Goal: Information Seeking & Learning: Learn about a topic

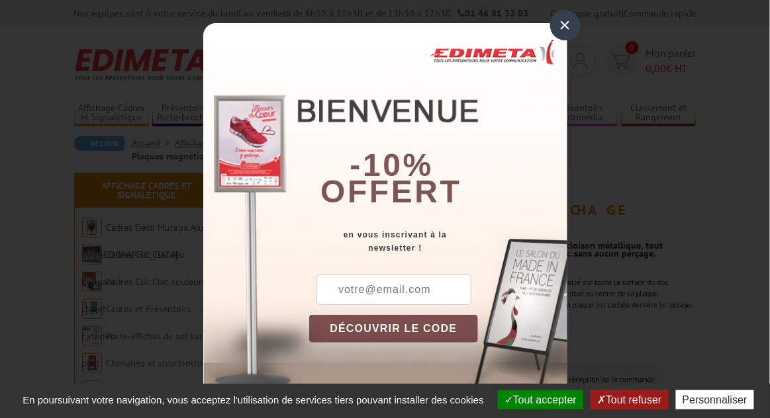
click at [627, 402] on button "Tout refuser" at bounding box center [628, 399] width 77 height 19
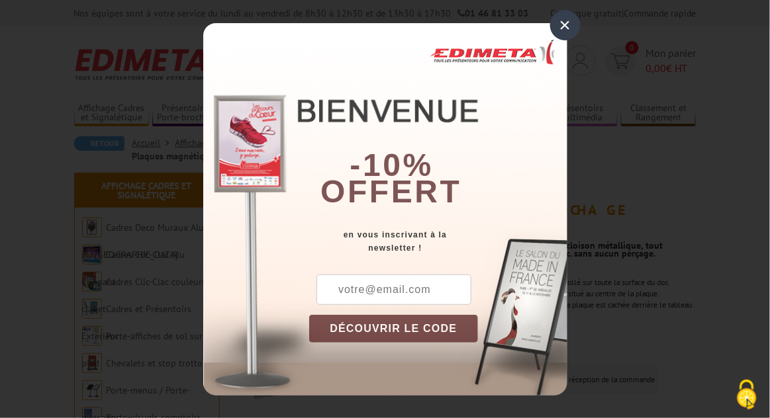
click at [566, 26] on div "×" at bounding box center [565, 25] width 30 height 30
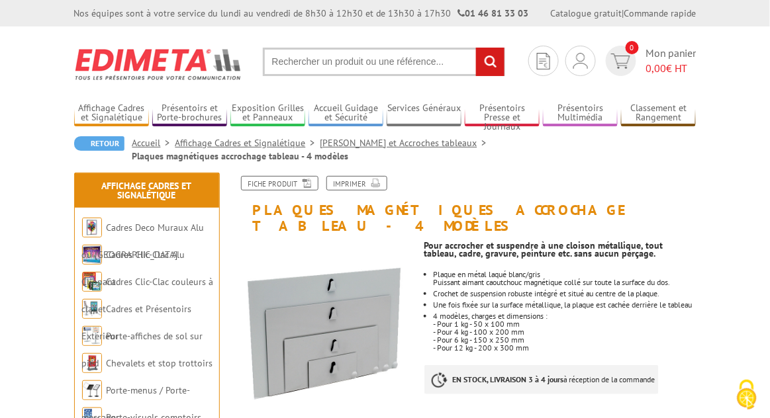
click at [160, 231] on link "Cadres Deco Muraux Alu ou [GEOGRAPHIC_DATA]" at bounding box center [143, 241] width 122 height 39
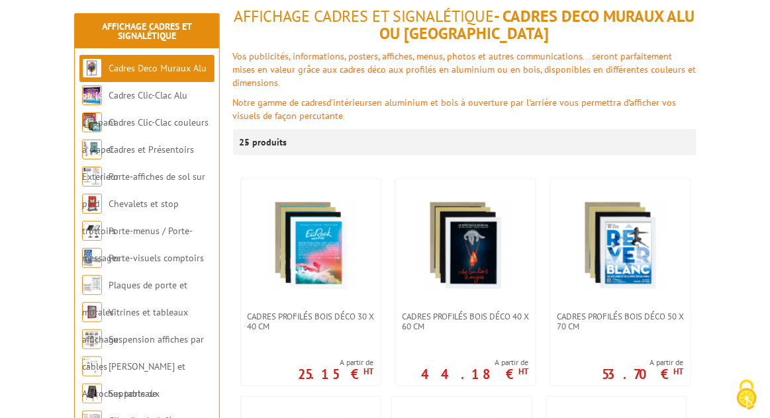
scroll to position [167, 0]
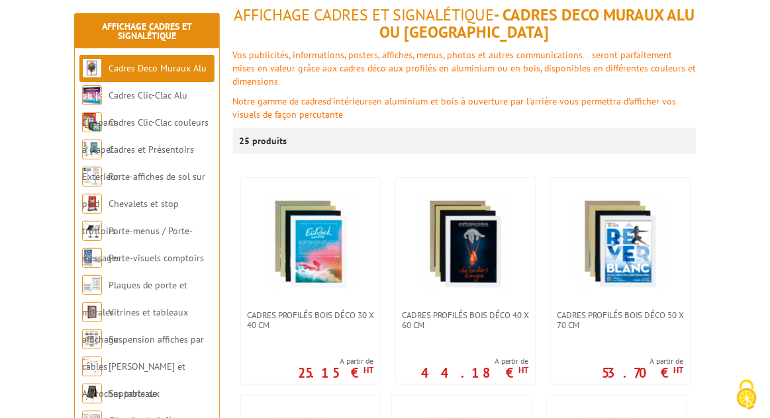
click at [185, 126] on link "Cadres Clic-Clac couleurs à clapet" at bounding box center [145, 135] width 126 height 39
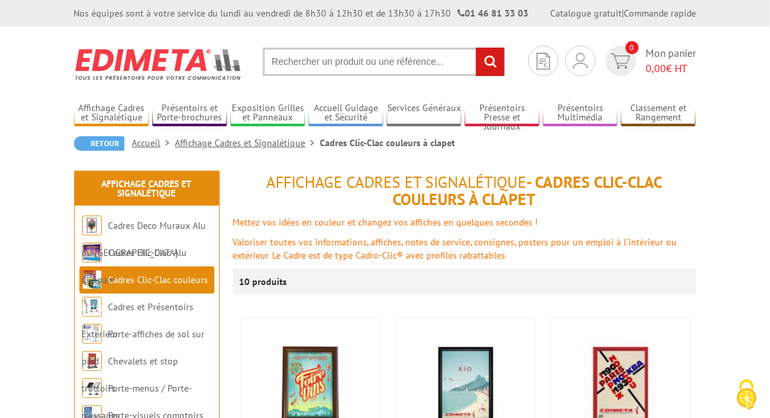
click at [189, 307] on link "Cadres et Présentoirs Extérieur" at bounding box center [138, 320] width 112 height 39
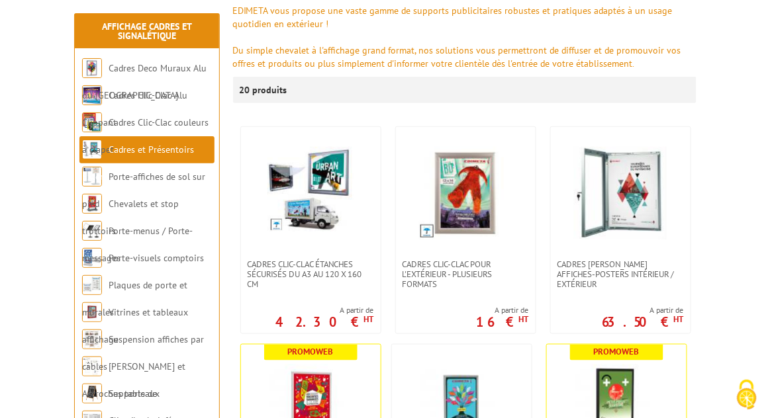
scroll to position [213, 0]
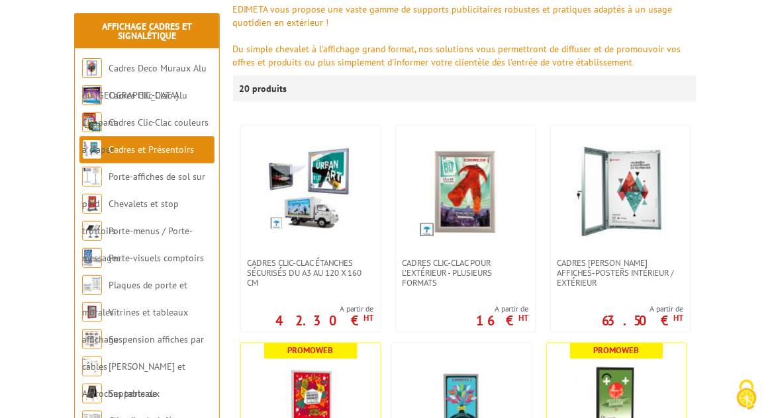
click at [191, 258] on link "Porte-visuels comptoirs" at bounding box center [156, 258] width 95 height 12
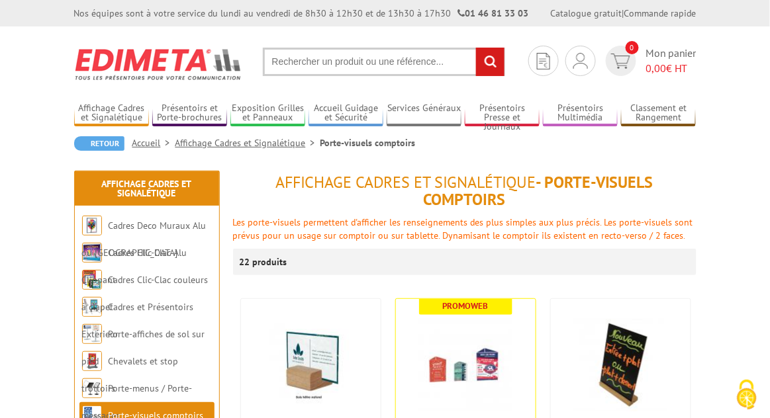
click at [174, 335] on link "Porte-affiches de sol sur pied" at bounding box center [143, 347] width 123 height 39
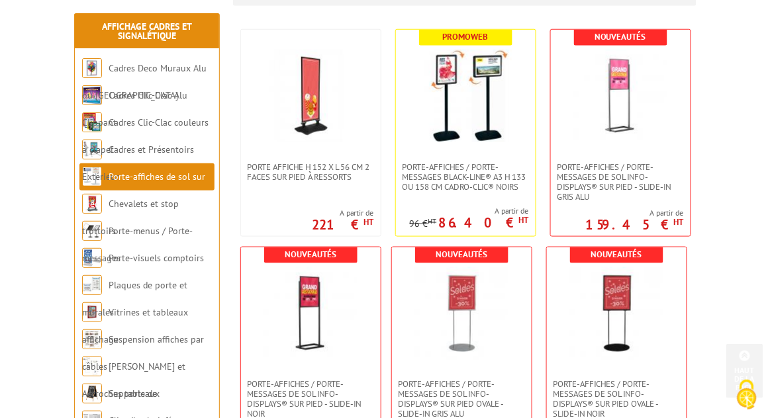
scroll to position [290, 0]
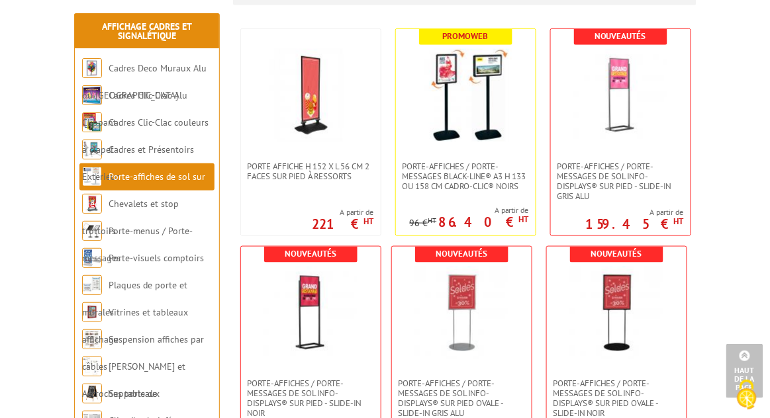
click at [183, 366] on link "[PERSON_NAME] et Accroches tableaux" at bounding box center [133, 380] width 103 height 39
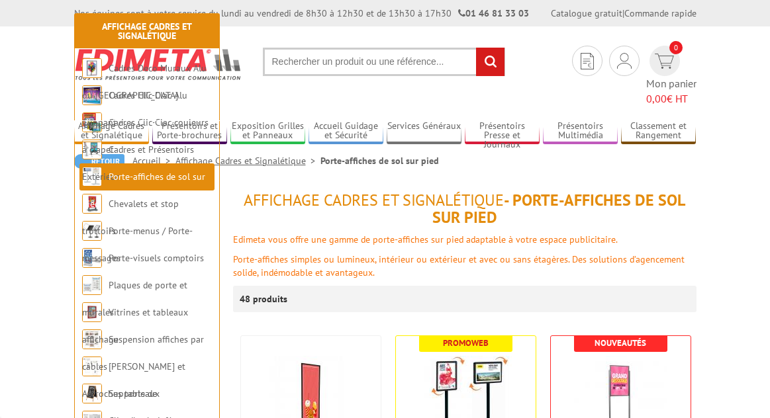
scroll to position [290, 0]
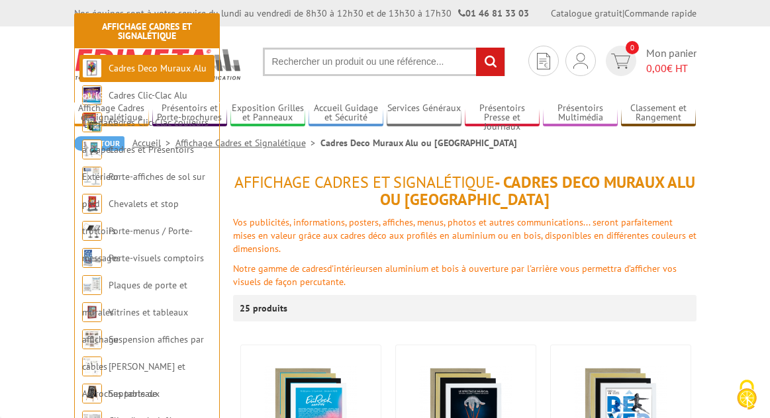
scroll to position [167, 0]
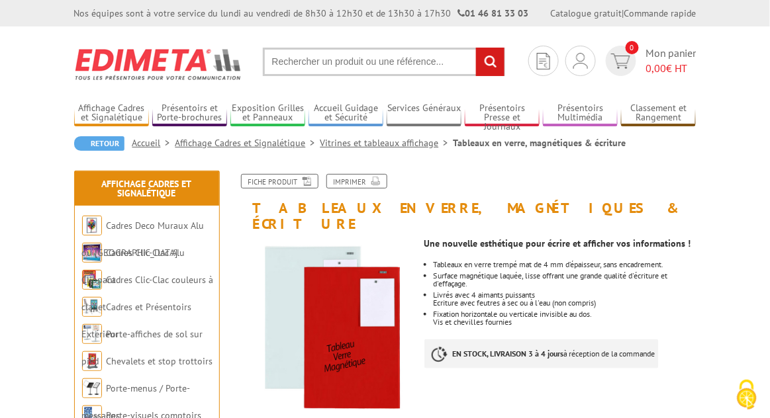
click at [86, 228] on img at bounding box center [92, 226] width 20 height 20
click at [0, 0] on div at bounding box center [0, 0] width 0 height 0
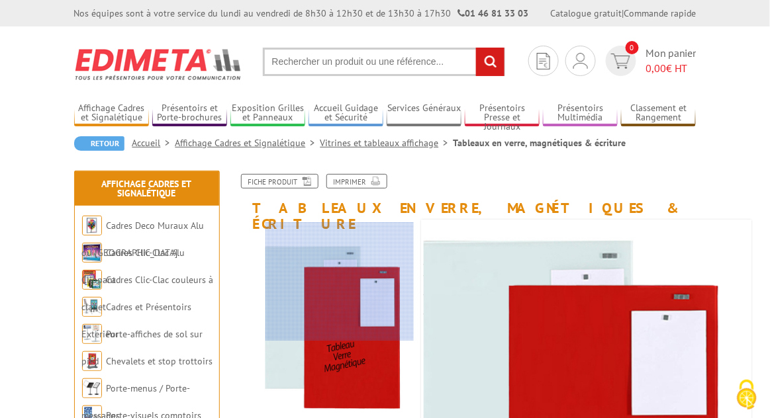
click at [379, 275] on div at bounding box center [339, 281] width 149 height 118
click at [278, 184] on link "Fiche produit" at bounding box center [279, 181] width 77 height 15
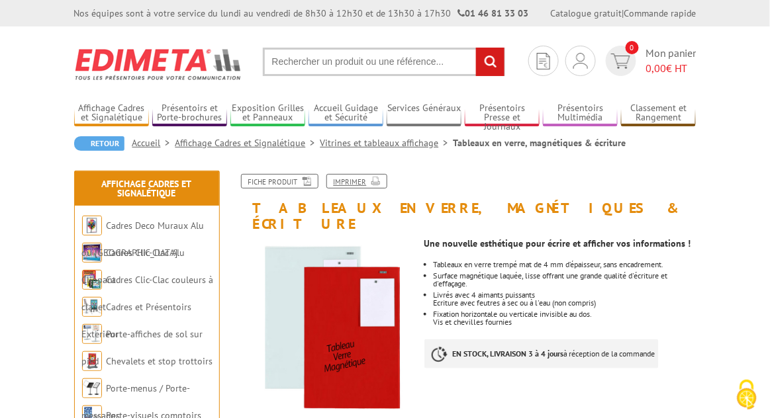
click at [364, 183] on link "Imprimer" at bounding box center [356, 181] width 61 height 15
